Goal: Task Accomplishment & Management: Complete application form

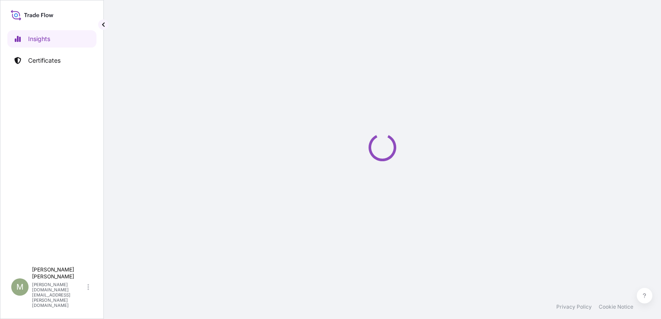
select select "2025"
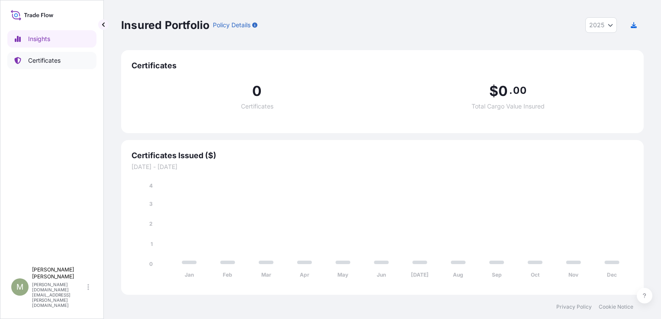
click at [33, 60] on p "Certificates" at bounding box center [44, 60] width 32 height 9
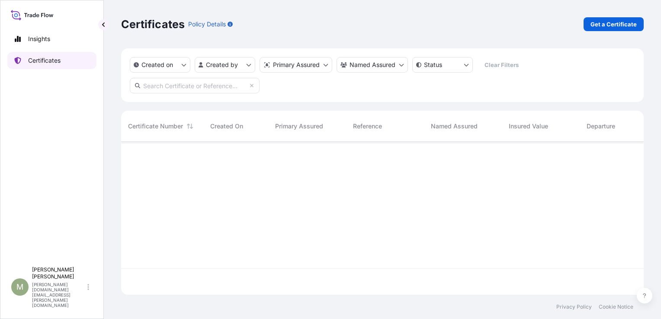
scroll to position [178, 516]
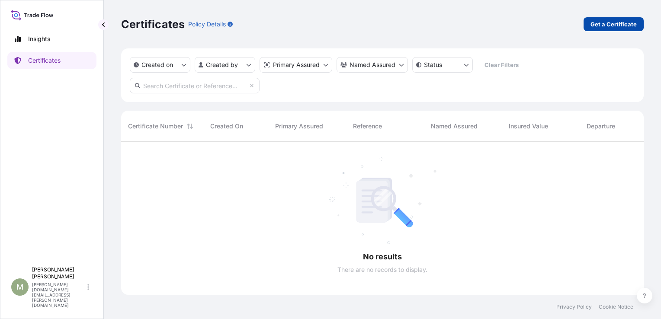
click at [615, 23] on p "Get a Certificate" at bounding box center [614, 24] width 46 height 9
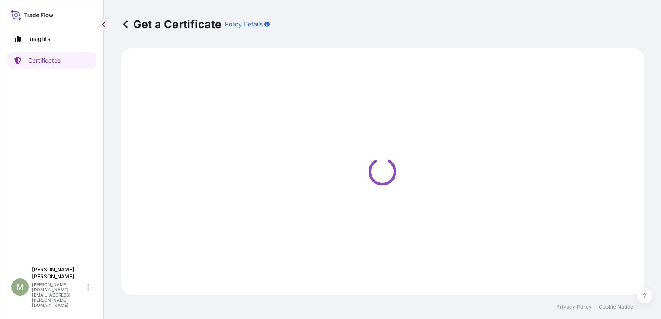
select select "Sea"
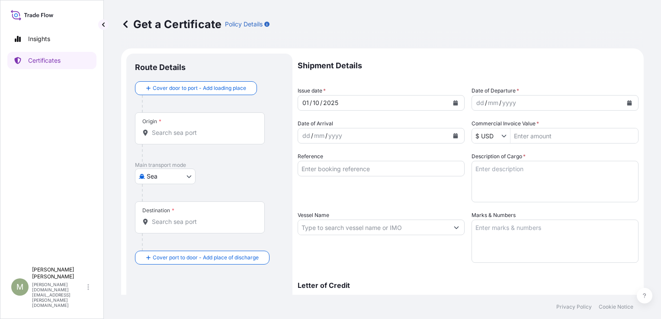
click at [180, 135] on input "Origin *" at bounding box center [203, 133] width 102 height 9
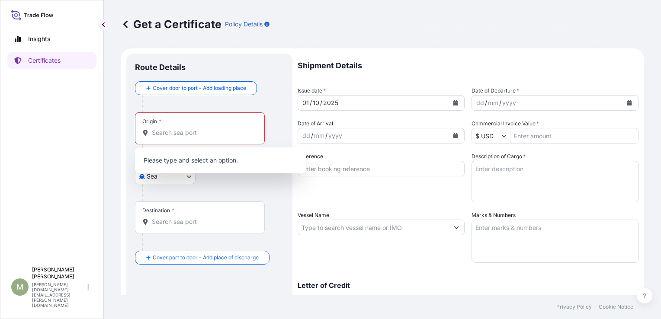
click at [270, 192] on div at bounding box center [213, 192] width 142 height 17
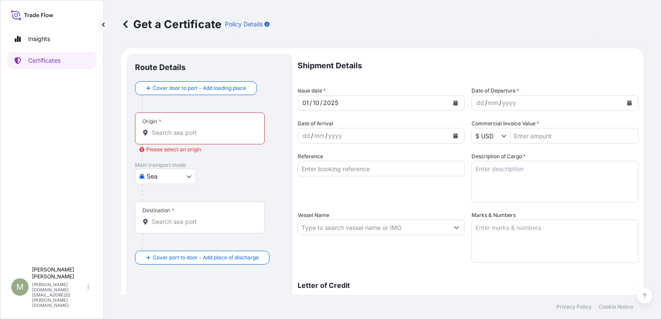
click at [187, 177] on body "Insights Certificates M [PERSON_NAME] [PERSON_NAME][DOMAIN_NAME][EMAIL_ADDRESS]…" at bounding box center [330, 159] width 661 height 319
click at [165, 198] on div "Sea" at bounding box center [165, 199] width 54 height 16
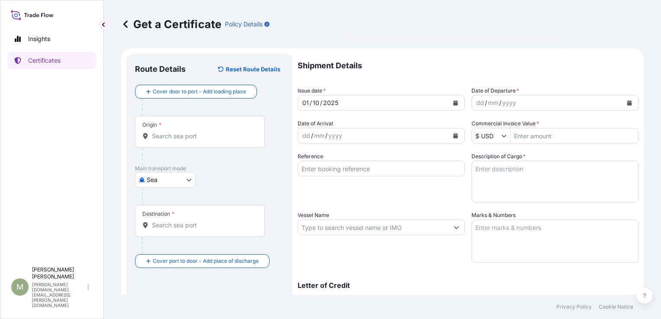
click at [230, 192] on div at bounding box center [213, 196] width 142 height 17
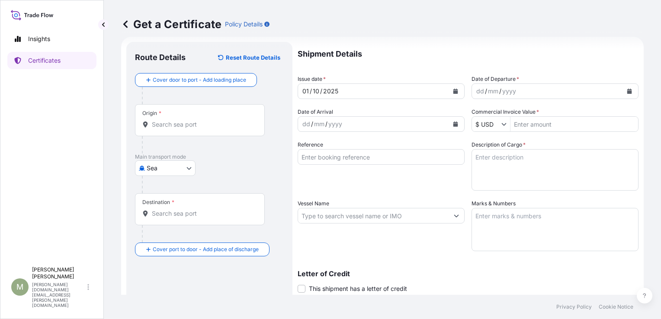
scroll to position [4, 0]
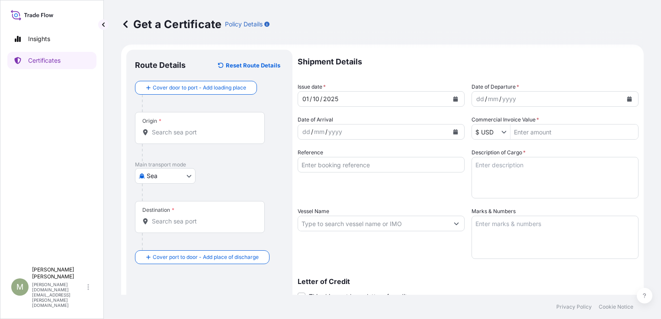
click at [166, 129] on input "Origin *" at bounding box center [203, 132] width 102 height 9
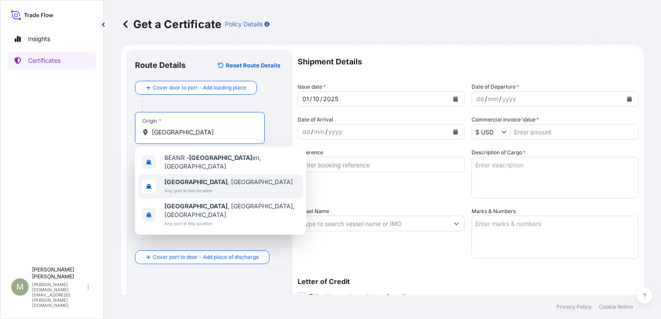
click at [205, 183] on span "[GEOGRAPHIC_DATA] , [GEOGRAPHIC_DATA]" at bounding box center [228, 182] width 129 height 9
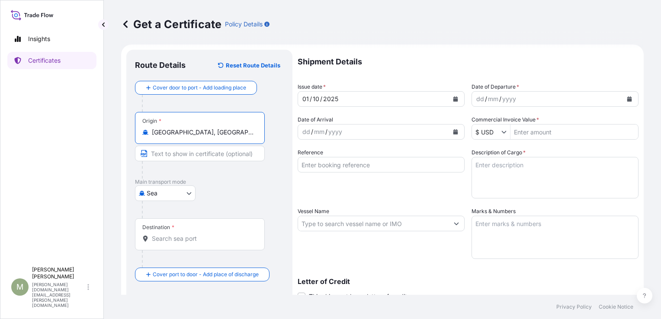
type input "[GEOGRAPHIC_DATA], [GEOGRAPHIC_DATA]"
click at [157, 236] on input "Destination *" at bounding box center [203, 239] width 102 height 9
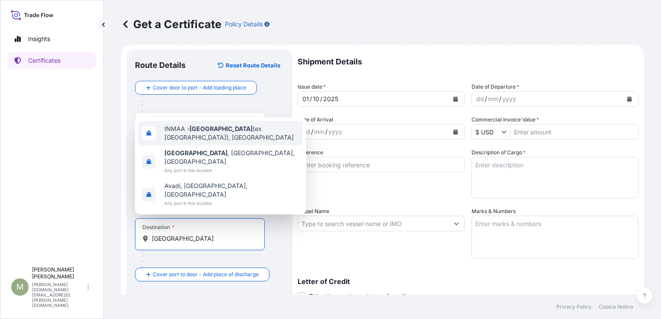
click at [229, 142] on span "INMAA - [GEOGRAPHIC_DATA] (ex [GEOGRAPHIC_DATA]), [GEOGRAPHIC_DATA]" at bounding box center [231, 133] width 135 height 17
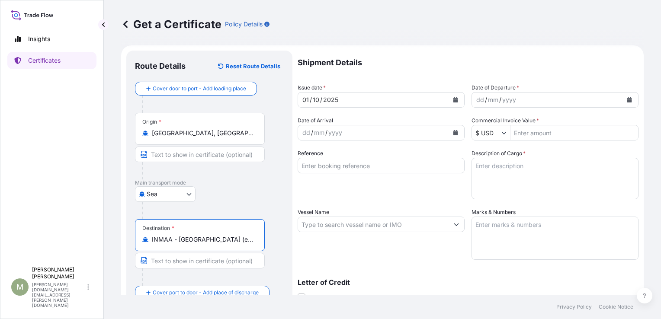
scroll to position [0, 0]
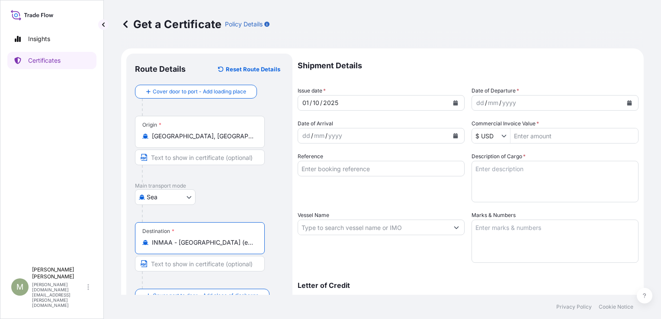
type input "INMAA - [GEOGRAPHIC_DATA] (ex [GEOGRAPHIC_DATA]), [GEOGRAPHIC_DATA]"
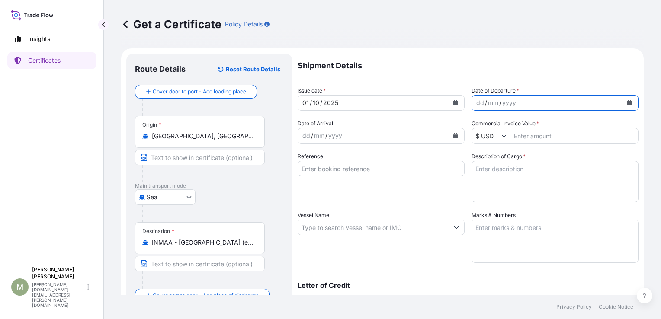
click at [628, 103] on icon "Calendar" at bounding box center [630, 102] width 5 height 5
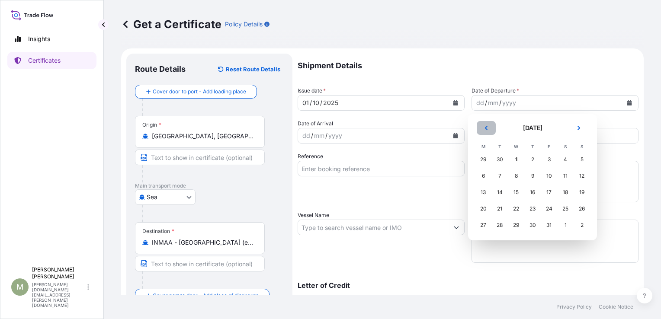
click at [486, 127] on icon "Previous" at bounding box center [486, 128] width 5 height 5
click at [499, 176] on div "9" at bounding box center [500, 176] width 16 height 16
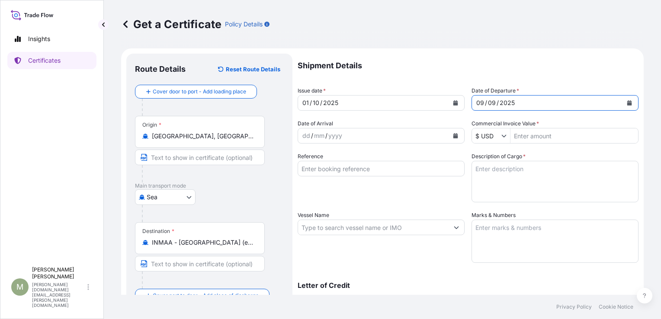
click at [454, 136] on icon "Calendar" at bounding box center [456, 135] width 5 height 5
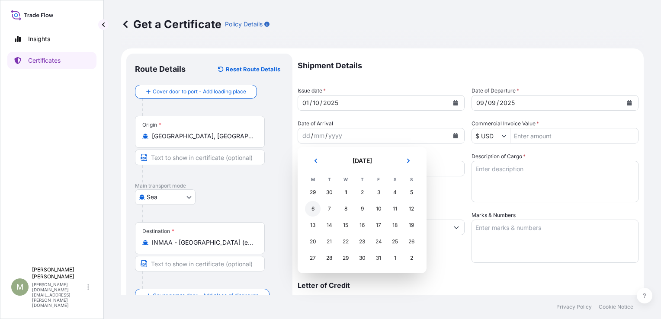
click at [314, 210] on div "6" at bounding box center [313, 209] width 16 height 16
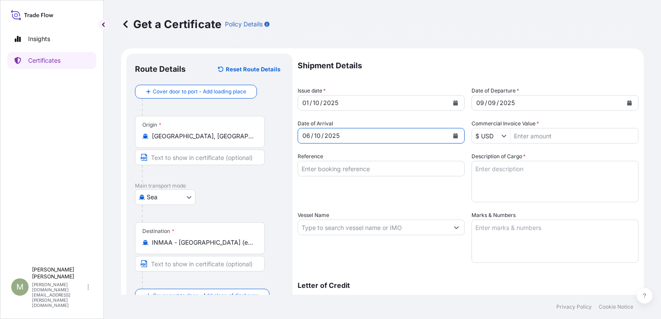
click at [502, 134] on icon "Show suggestions" at bounding box center [504, 135] width 5 height 5
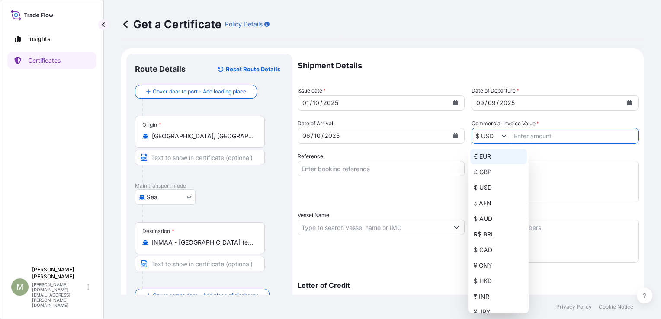
click at [486, 159] on div "€ EUR" at bounding box center [498, 157] width 57 height 16
type input "€ EUR"
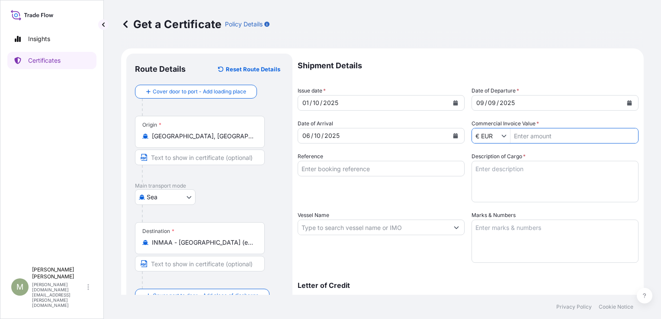
click at [551, 137] on input "Commercial Invoice Value *" at bounding box center [575, 136] width 128 height 16
click at [578, 154] on div "Description of Cargo *" at bounding box center [555, 177] width 167 height 50
click at [538, 135] on input "529,650" at bounding box center [575, 136] width 128 height 16
type input "5"
type input "52,965"
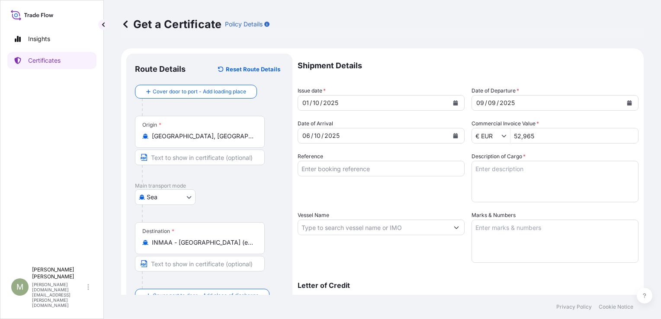
click at [565, 61] on p "Shipment Details" at bounding box center [468, 66] width 341 height 24
drag, startPoint x: 535, startPoint y: 135, endPoint x: 505, endPoint y: 135, distance: 29.4
click at [505, 135] on div "€ EUR 52,965" at bounding box center [555, 136] width 167 height 16
click at [502, 137] on icon "Show suggestions" at bounding box center [504, 135] width 5 height 5
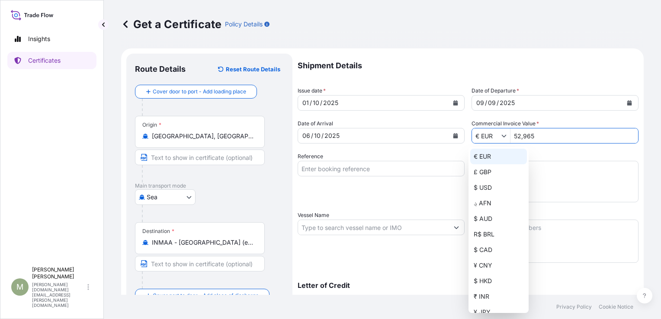
click at [485, 158] on div "€ EUR" at bounding box center [498, 157] width 57 height 16
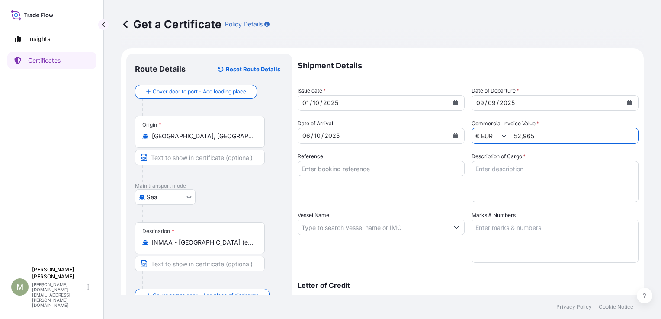
drag, startPoint x: 541, startPoint y: 137, endPoint x: 504, endPoint y: 139, distance: 37.3
click at [504, 139] on div "€ EUR 52,965" at bounding box center [555, 136] width 167 height 16
click at [567, 86] on div "Shipment Details Issue date * [DATE] Date of Departure * [DATE] Date of Arrival…" at bounding box center [468, 227] width 341 height 347
click at [531, 136] on input "5,296" at bounding box center [575, 136] width 128 height 16
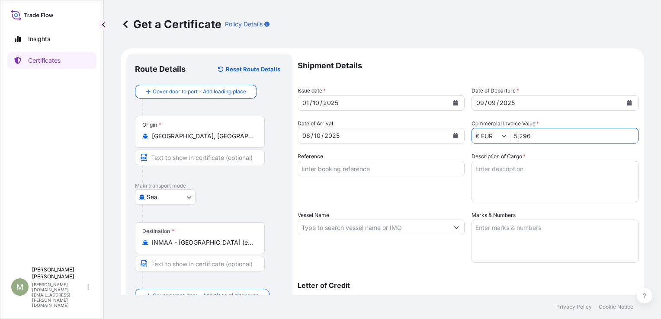
click at [534, 139] on input "5,296" at bounding box center [575, 136] width 128 height 16
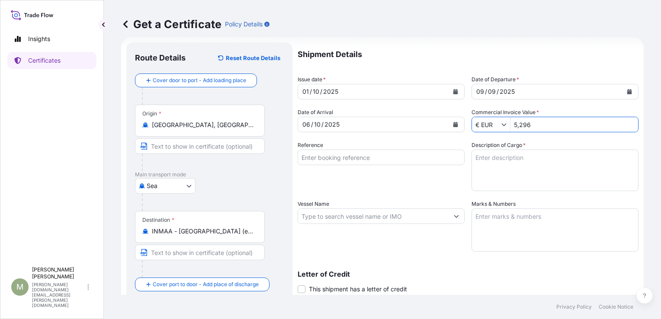
scroll to position [4, 0]
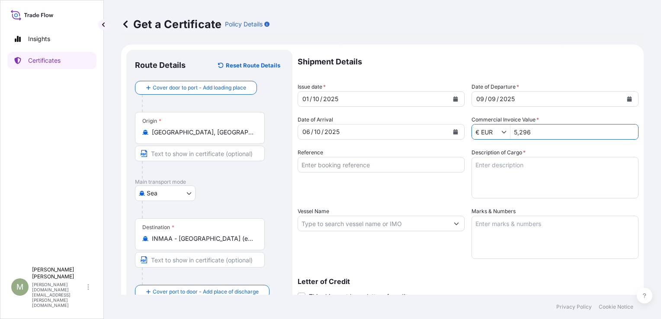
click at [529, 130] on input "5,296" at bounding box center [575, 132] width 128 height 16
click at [481, 133] on input "€ EUR" at bounding box center [486, 132] width 29 height 16
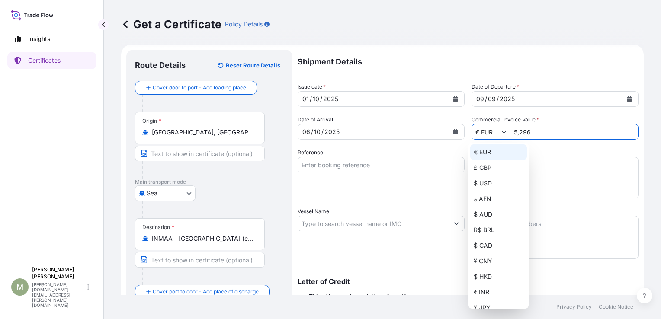
click at [485, 153] on div "€ EUR" at bounding box center [498, 153] width 57 height 16
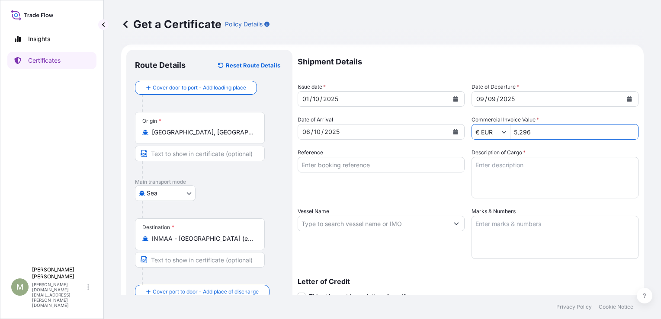
click at [531, 131] on input "5,296" at bounding box center [575, 132] width 128 height 16
type input "5"
click at [587, 136] on input "Commercial Invoice Value *" at bounding box center [575, 132] width 128 height 16
click at [560, 134] on input "Commercial Invoice Value *" at bounding box center [575, 132] width 128 height 16
click at [547, 173] on textarea "Description of Cargo *" at bounding box center [555, 178] width 167 height 42
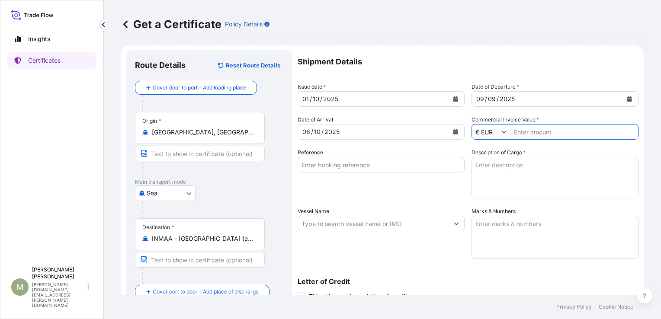
drag, startPoint x: 566, startPoint y: 131, endPoint x: 567, endPoint y: 135, distance: 4.7
click at [564, 131] on input "Commercial Invoice Value *" at bounding box center [575, 132] width 128 height 16
click at [349, 167] on input "Reference" at bounding box center [381, 165] width 167 height 16
drag, startPoint x: 541, startPoint y: 131, endPoint x: 510, endPoint y: 130, distance: 30.7
click at [511, 130] on input "52,965" at bounding box center [575, 132] width 128 height 16
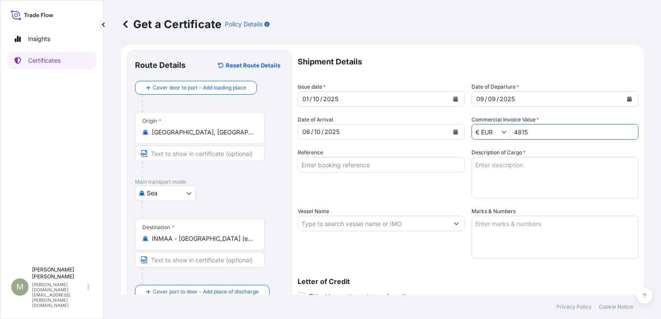
type input "4,815"
click at [561, 68] on p "Shipment Details" at bounding box center [468, 62] width 341 height 24
click at [535, 132] on input "4,815" at bounding box center [575, 132] width 128 height 16
drag, startPoint x: 535, startPoint y: 132, endPoint x: 495, endPoint y: 134, distance: 39.9
click at [495, 134] on div "€ EUR 4,815" at bounding box center [555, 132] width 167 height 16
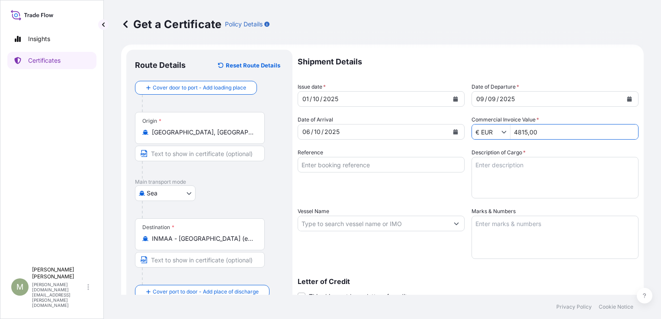
type input "481,500"
click at [550, 165] on textarea "Description of Cargo *" at bounding box center [555, 178] width 167 height 42
drag, startPoint x: 537, startPoint y: 132, endPoint x: 511, endPoint y: 133, distance: 26.8
click at [511, 133] on input "481,500" at bounding box center [575, 132] width 128 height 16
click at [543, 187] on textarea "Description of Cargo *" at bounding box center [555, 178] width 167 height 42
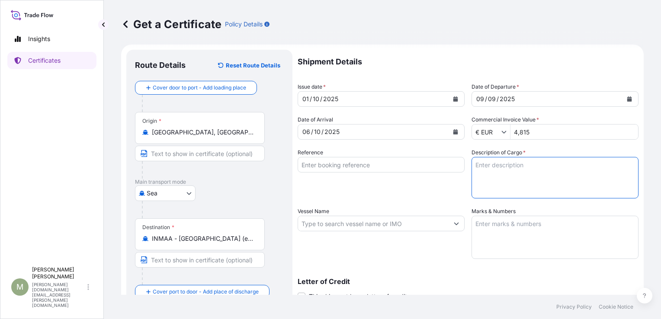
click at [526, 132] on input "4,815" at bounding box center [575, 132] width 128 height 16
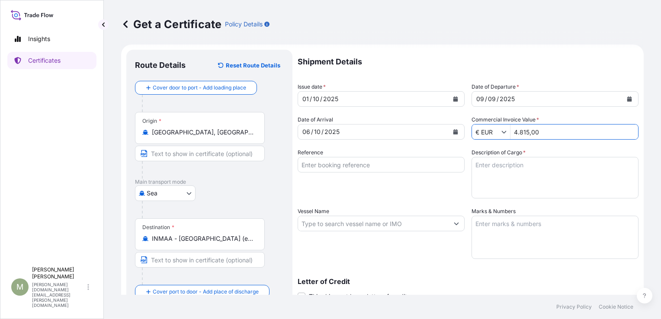
type input "4.82"
click at [536, 146] on div "Shipment Details Issue date * [DATE] Date of Departure * [DATE] Date of Arrival…" at bounding box center [468, 223] width 341 height 347
click at [530, 131] on input "4.82" at bounding box center [575, 132] width 128 height 16
drag, startPoint x: 530, startPoint y: 131, endPoint x: 505, endPoint y: 132, distance: 25.5
click at [505, 132] on div "€ EUR 4.82" at bounding box center [555, 132] width 167 height 16
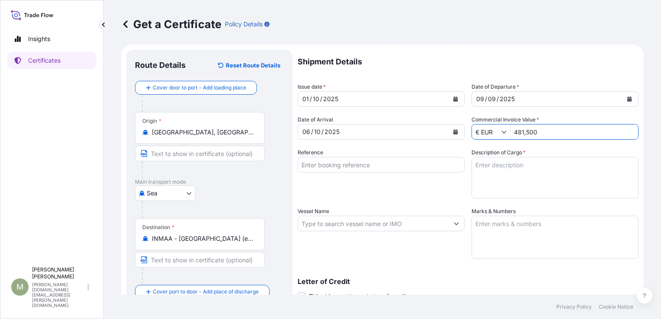
click at [555, 66] on p "Shipment Details" at bounding box center [468, 62] width 341 height 24
click at [541, 129] on input "481,500" at bounding box center [575, 132] width 128 height 16
type input "4"
click at [520, 132] on input "Commercial Invoice Value *" at bounding box center [575, 132] width 128 height 16
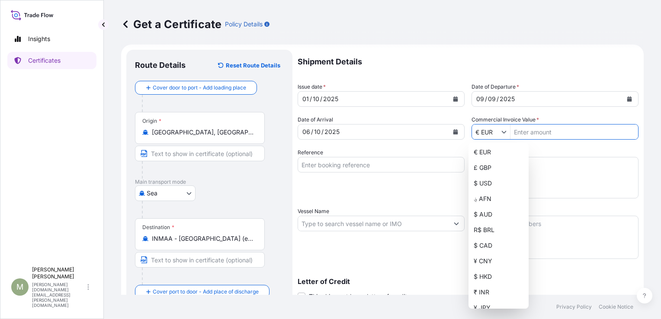
click at [502, 134] on icon "Show suggestions" at bounding box center [504, 131] width 5 height 5
click at [477, 152] on div "€ EUR" at bounding box center [498, 153] width 57 height 16
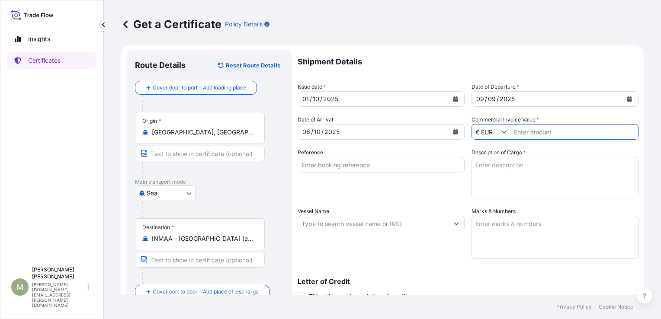
click at [518, 128] on input "Commercial Invoice Value *" at bounding box center [575, 132] width 128 height 16
click at [521, 129] on input "48715" at bounding box center [575, 132] width 128 height 16
type input "4,815"
click at [332, 166] on input "Reference" at bounding box center [381, 165] width 167 height 16
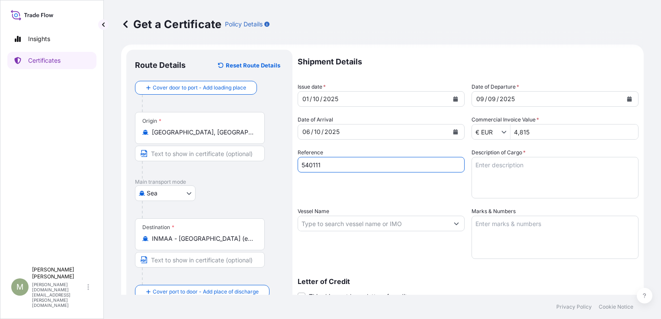
type input "540111"
click at [423, 201] on div "Shipment Details Issue date * [DATE] Date of Departure * [DATE] Date of Arrival…" at bounding box center [468, 223] width 341 height 347
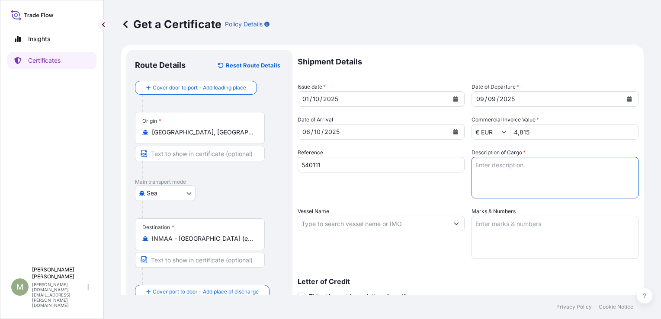
click at [486, 163] on textarea "Description of Cargo *" at bounding box center [555, 178] width 167 height 42
type textarea "CARBORES P, 45 x 25 kgs paper bags per pallet, nt/gr wt. per pallet: 1125/1154 …"
click at [322, 225] on input "Vessel Name" at bounding box center [373, 224] width 151 height 16
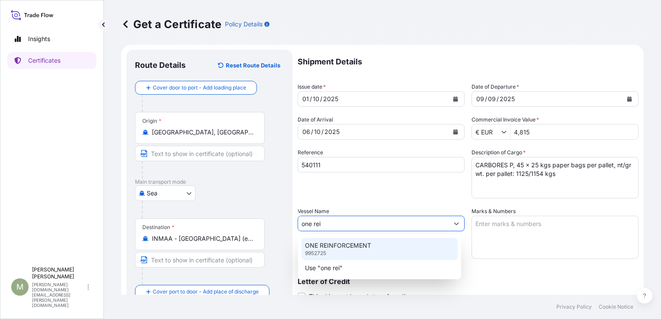
click at [341, 248] on p "ONE REINFORCEMENT" at bounding box center [338, 245] width 66 height 9
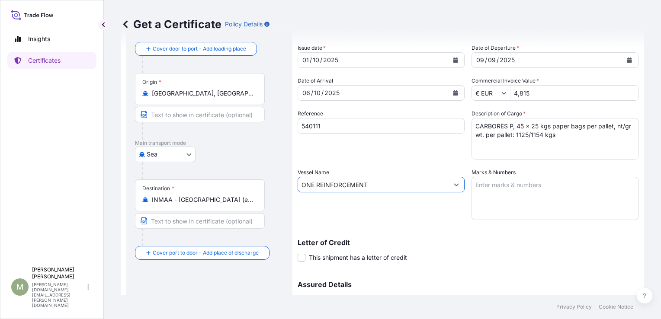
scroll to position [4, 0]
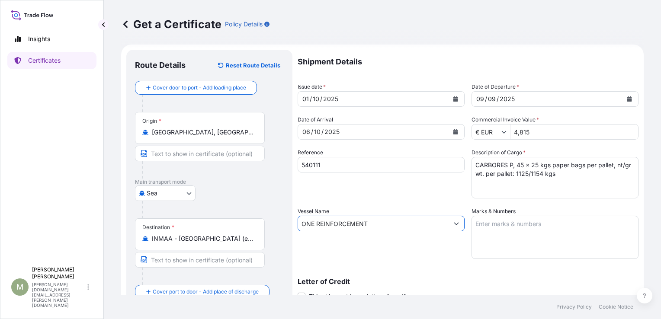
type input "ONE REINFORCEMENT"
click at [474, 222] on textarea "Marks & Numbers" at bounding box center [555, 237] width 167 height 43
click at [472, 224] on textarea "NYKU" at bounding box center [555, 237] width 167 height 43
click at [544, 222] on textarea "1 x LCL container: NYKU" at bounding box center [555, 237] width 167 height 43
click at [542, 225] on textarea "1 x LCL container: NYKU970 395-5" at bounding box center [555, 237] width 167 height 43
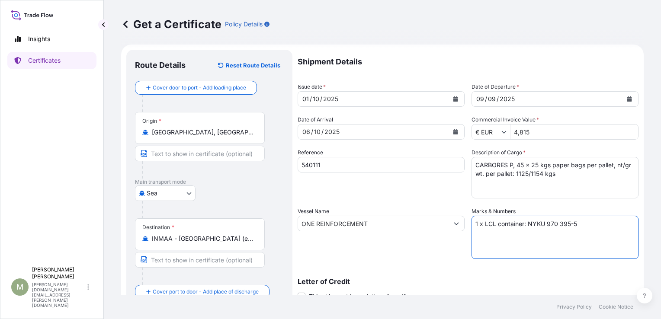
click at [586, 221] on textarea "1 x LCL container: NYKU 970 395-5" at bounding box center [555, 237] width 167 height 43
type textarea "1 x LCL container: NYKU 970 395-5, Seal: 2191432"
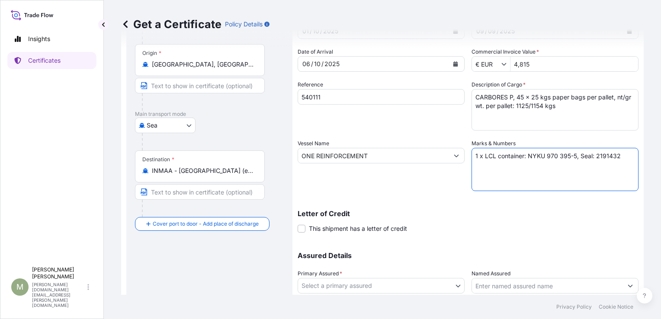
scroll to position [90, 0]
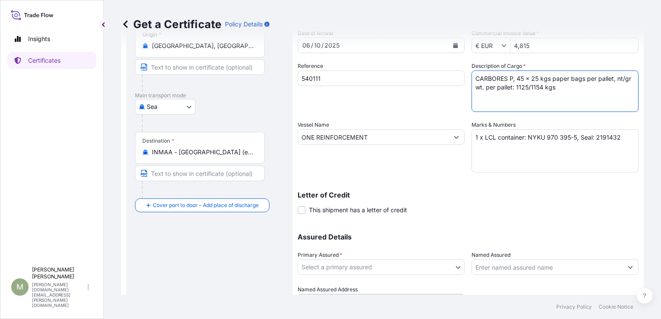
click at [557, 88] on textarea "CARBORES P, 45 x 25 kgs paper bags per pallet, nt/gr wt. per pallet: 1125/1154 …" at bounding box center [555, 92] width 167 height 42
click at [513, 78] on textarea "CARBORES P, 45 x 25 kgs paper bags per pallet, nt/gr wt. per pallet: 1125/1154 …" at bounding box center [555, 92] width 167 height 42
click at [602, 89] on textarea "CARBORES P, 2 pallets with 45 x 25 kgs paper bags per pallet, nt/gr wt. per pal…" at bounding box center [555, 92] width 167 height 42
type textarea "CARBORES P, 2 pallets with 45 x 25 kgs paper bags per pallet, nt/gr wt. per pal…"
click at [455, 267] on body "Insights Certificates M [PERSON_NAME] [PERSON_NAME][DOMAIN_NAME][EMAIL_ADDRESS]…" at bounding box center [330, 159] width 661 height 319
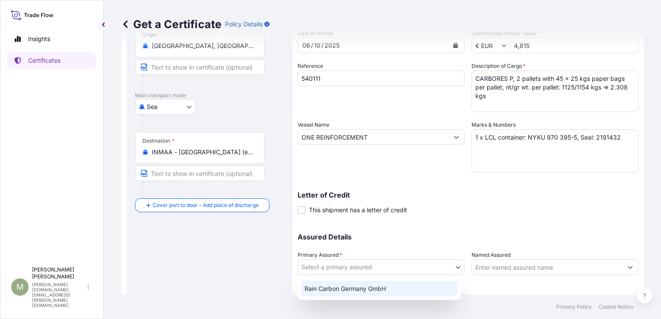
click at [358, 290] on div "Rain Carbon Germany GmbH" at bounding box center [379, 289] width 157 height 16
select select "32211"
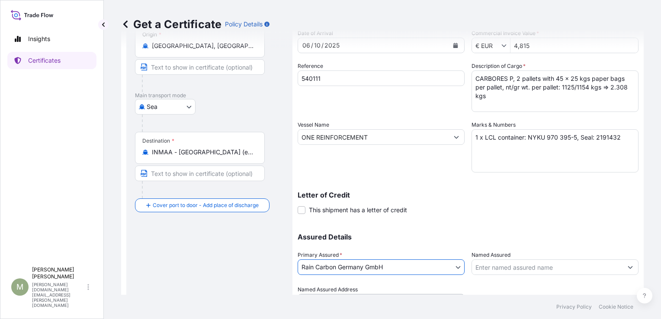
scroll to position [134, 0]
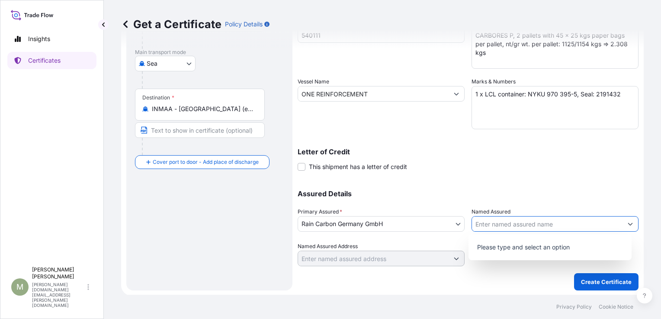
click at [628, 222] on icon "Show suggestions" at bounding box center [630, 224] width 5 height 5
click at [538, 198] on div "Assured Details Primary Assured * Rain Carbon Germany GmbH Rain Carbon [GEOGRAP…" at bounding box center [468, 223] width 341 height 87
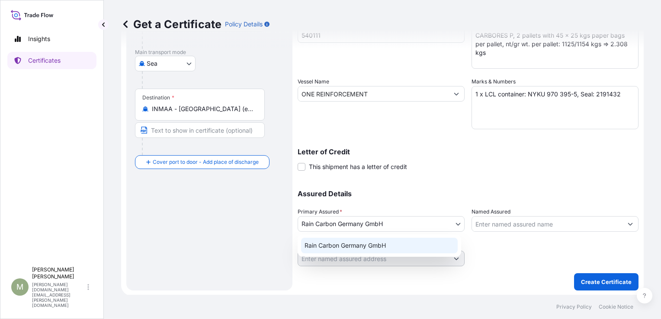
click at [456, 224] on body "0 options available. Insights Certificates M [PERSON_NAME] [PERSON_NAME][DOMAIN…" at bounding box center [330, 159] width 661 height 319
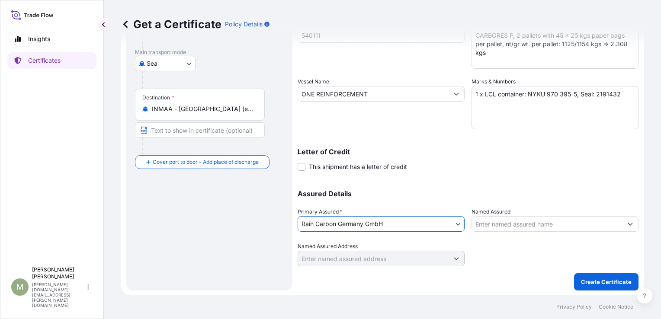
click at [478, 224] on input "Named Assured" at bounding box center [547, 224] width 151 height 16
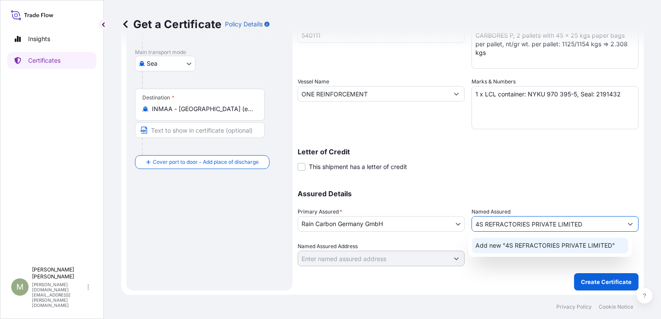
click at [572, 245] on span "Add new "4S REFRACTORIES PRIVATE LIMITED"" at bounding box center [546, 245] width 140 height 9
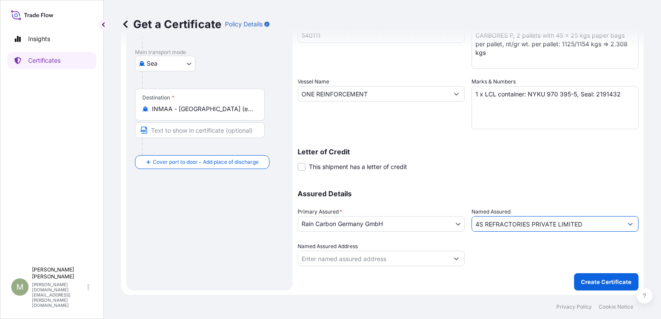
type input "4S REFRACTORIES PRIVATE LIMITED"
click at [318, 260] on input "Named Assured Address" at bounding box center [373, 259] width 151 height 16
type input "p"
type input "Ö"
type input "P"
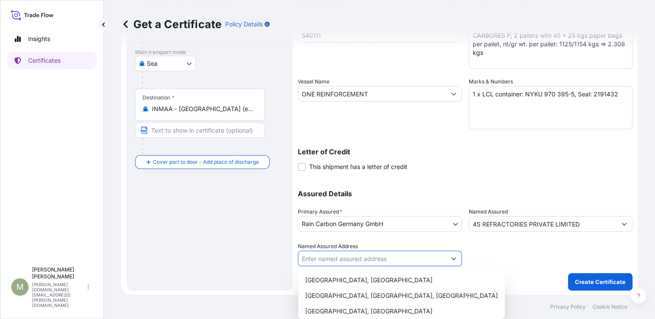
click at [454, 258] on button "Show suggestions" at bounding box center [454, 259] width 16 height 16
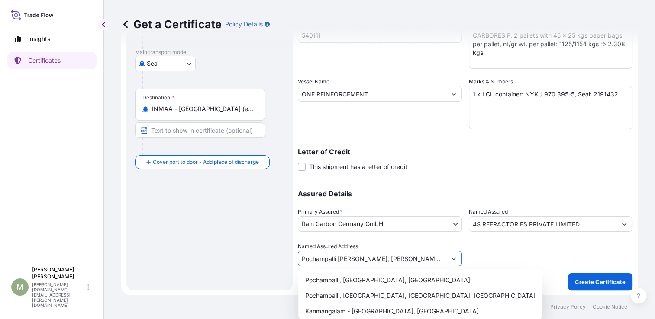
click at [452, 258] on icon "Show suggestions" at bounding box center [453, 259] width 5 height 3
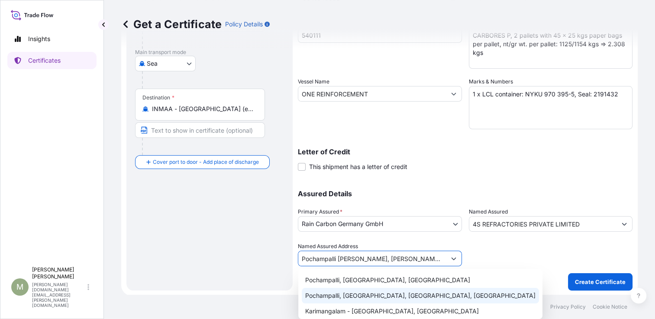
click at [388, 299] on div "Pochampalli, [GEOGRAPHIC_DATA], [GEOGRAPHIC_DATA], [GEOGRAPHIC_DATA]" at bounding box center [420, 296] width 237 height 16
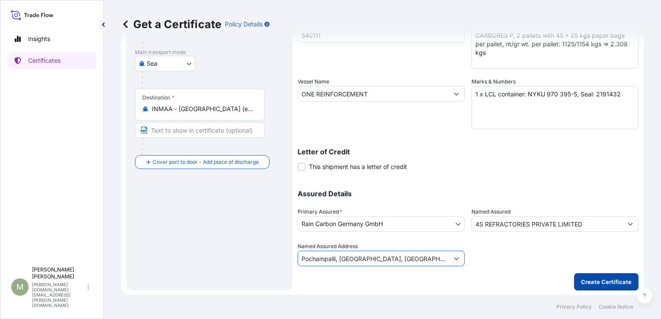
type input "Pochampalli, [GEOGRAPHIC_DATA], [GEOGRAPHIC_DATA], [GEOGRAPHIC_DATA]"
click at [595, 281] on p "Create Certificate" at bounding box center [606, 282] width 51 height 9
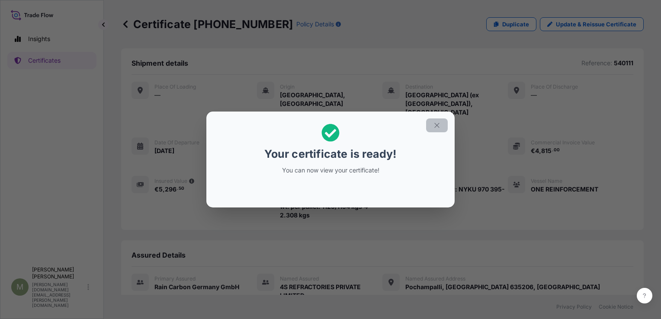
click at [435, 124] on icon "button" at bounding box center [436, 125] width 5 height 5
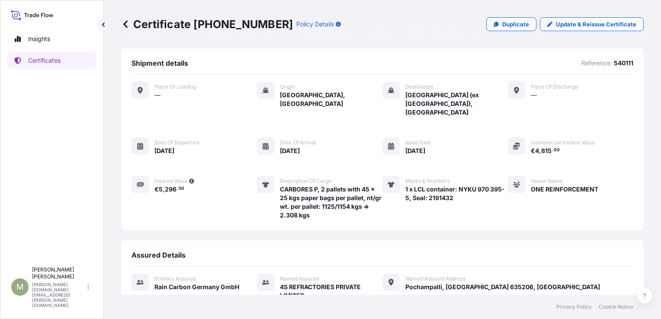
click at [138, 92] on icon at bounding box center [140, 90] width 5 height 7
click at [164, 91] on div "—" at bounding box center [175, 94] width 42 height 9
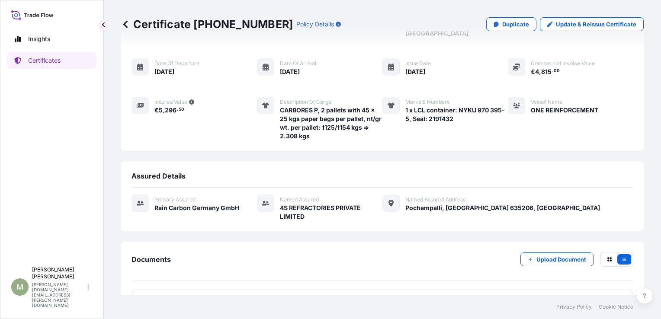
scroll to position [87, 0]
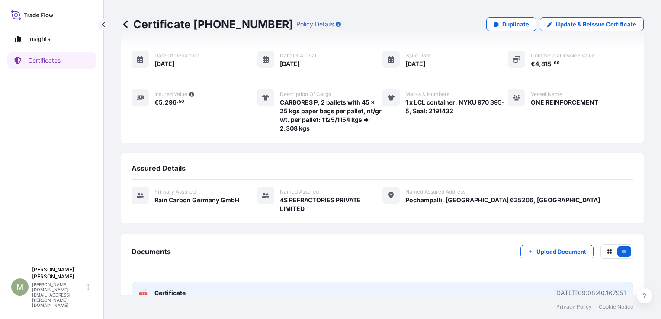
click at [159, 289] on span "Certificate" at bounding box center [169, 293] width 31 height 9
